Goal: Task Accomplishment & Management: Manage account settings

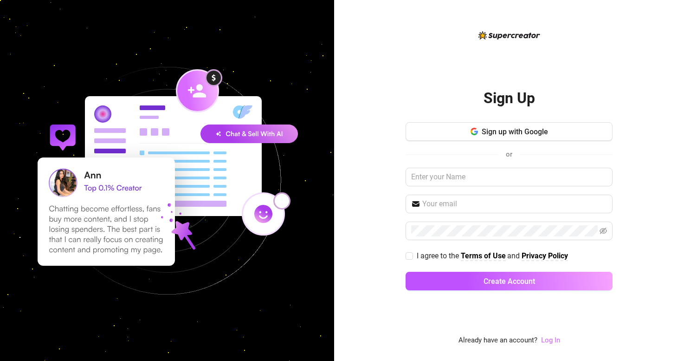
click at [553, 342] on link "Log In" at bounding box center [550, 339] width 19 height 8
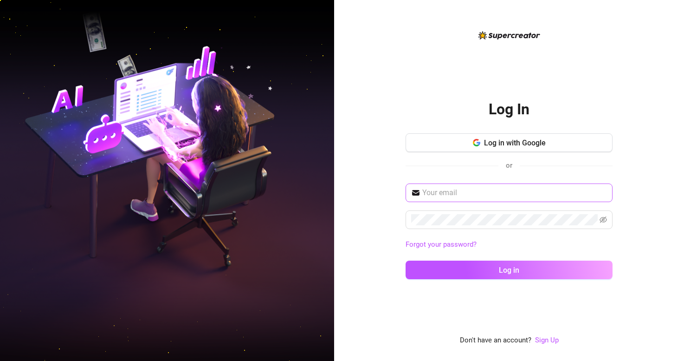
click at [496, 187] on span at bounding box center [509, 192] width 207 height 19
click at [498, 190] on input "text" at bounding box center [514, 192] width 185 height 11
paste input "[EMAIL_ADDRESS][DOMAIN_NAME]"
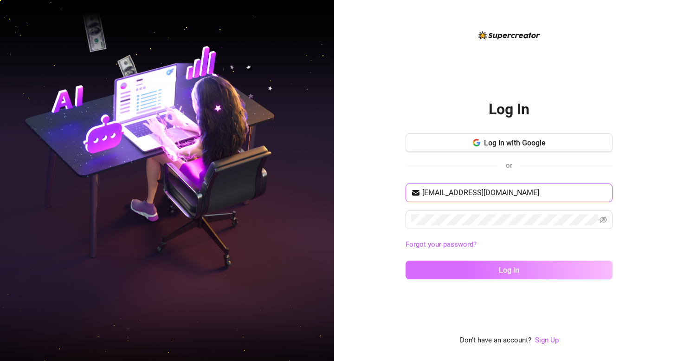
type input "[EMAIL_ADDRESS][DOMAIN_NAME]"
click at [521, 275] on button "Log in" at bounding box center [509, 269] width 207 height 19
